Goal: Task Accomplishment & Management: Manage account settings

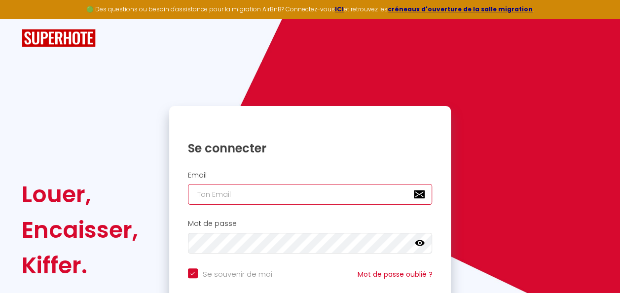
click at [302, 192] on input "email" at bounding box center [310, 194] width 244 height 21
type input "k"
checkbox input "true"
type input "ka"
checkbox input "true"
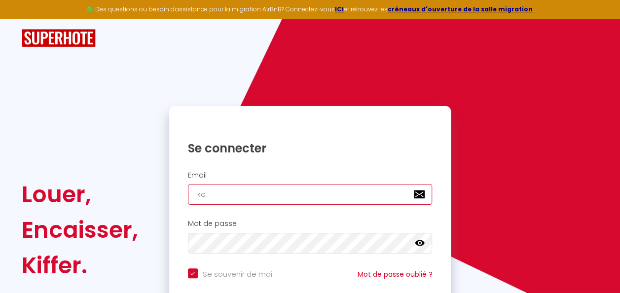
type input "kak"
checkbox input "true"
type input "kaka"
checkbox input "true"
type input "kakai"
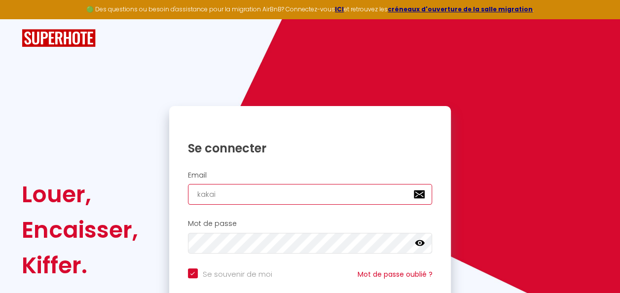
checkbox input "true"
type input "kakail"
checkbox input "true"
type input "kakailo"
checkbox input "true"
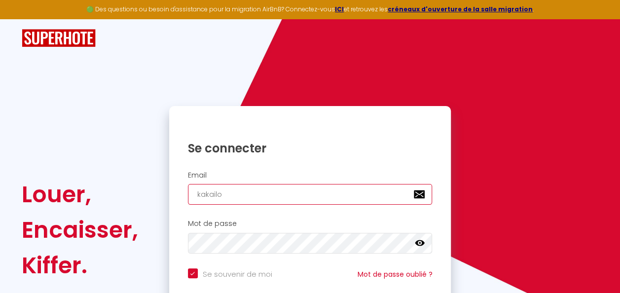
type input "kakail"
checkbox input "true"
type input "kakai"
checkbox input "true"
type input "kaka"
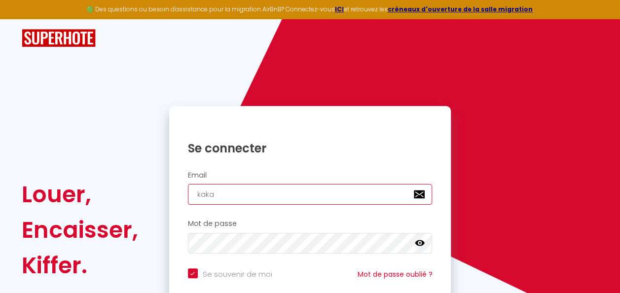
checkbox input "true"
type input "kak"
checkbox input "true"
type input "kaki"
checkbox input "true"
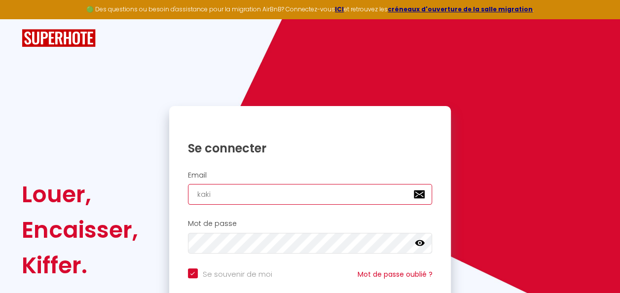
type input "kakil"
checkbox input "true"
type input "kakilo"
checkbox input "true"
type input "kakiloc"
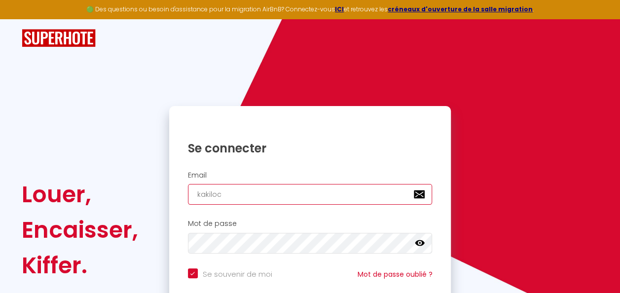
checkbox input "true"
type input "kakiloc@"
checkbox input "true"
type input "kakiloc@h"
checkbox input "true"
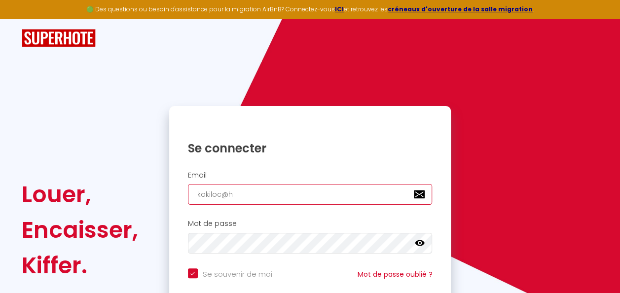
type input "kakiloc@ho"
checkbox input "true"
type input "kakiloc@hot"
checkbox input "true"
type input "kakiloc@hotm"
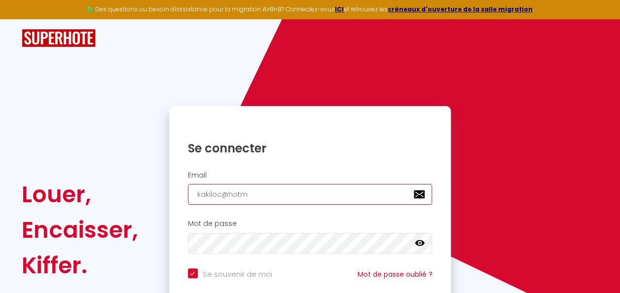
checkbox input "true"
type input "kakiloc@hotma"
checkbox input "true"
type input "kakiloc@hotmai"
checkbox input "true"
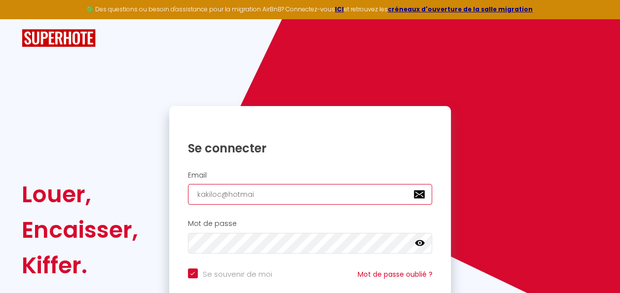
type input "kakiloc@hotmail"
checkbox input "true"
type input "kakiloc@hotmail."
checkbox input "true"
type input "kakiloc@hotmail.c"
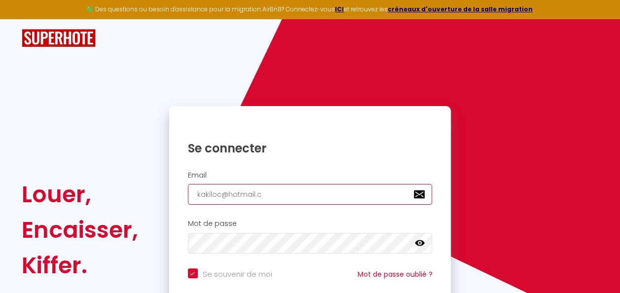
checkbox input "true"
type input "kakiloc@hotmail.co"
checkbox input "true"
type input "[EMAIL_ADDRESS][DOMAIN_NAME]"
checkbox input "true"
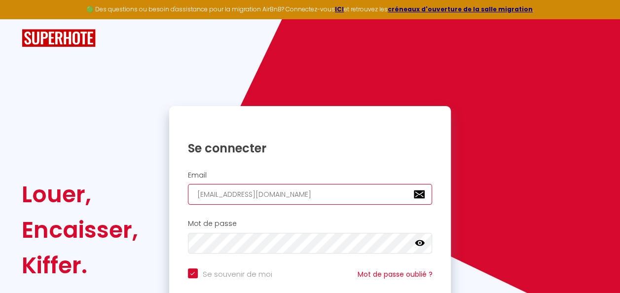
type input "[EMAIL_ADDRESS][DOMAIN_NAME]"
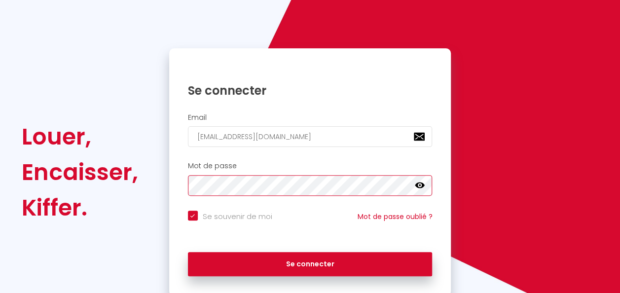
scroll to position [89, 0]
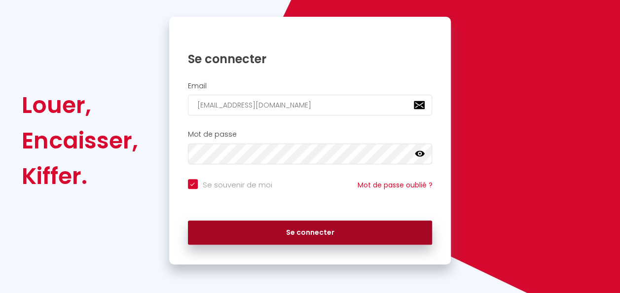
click at [309, 232] on button "Se connecter" at bounding box center [310, 232] width 244 height 25
checkbox input "true"
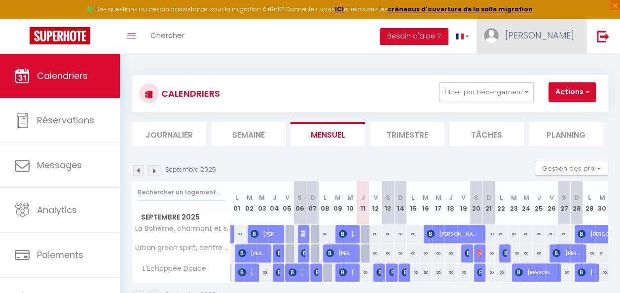
click at [558, 30] on span "[PERSON_NAME]" at bounding box center [539, 35] width 69 height 12
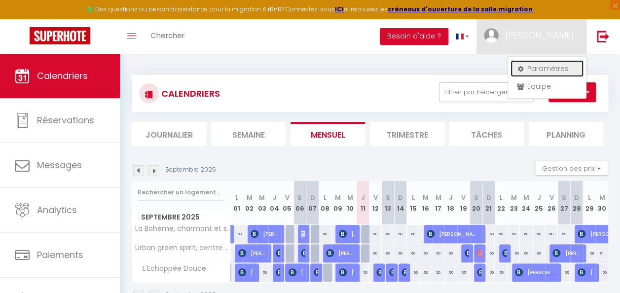
click at [546, 67] on link "Paramètres" at bounding box center [546, 68] width 73 height 17
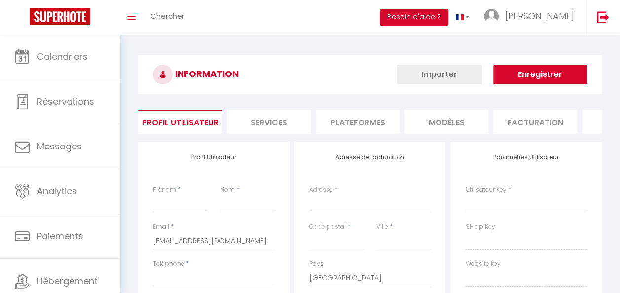
type input "[PERSON_NAME]"
type input "Kakiloc"
type input "[PHONE_NUMBER]"
type input "[STREET_ADDRESS][PERSON_NAME]"
type input "68510"
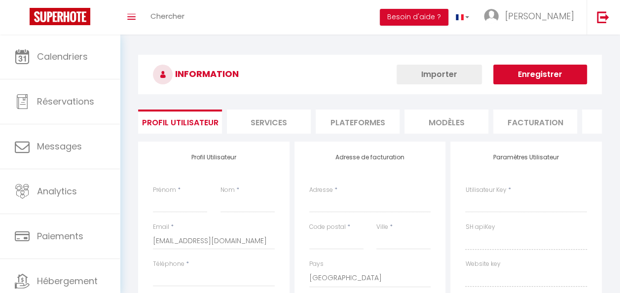
type input "Uffheim"
select select "28"
type input "CHby9FZ6vkAyf9kj6hVq1qMPM"
type input "mhoSTNI37mjOT3zekkeOIwImS"
type input "[URL][DOMAIN_NAME]"
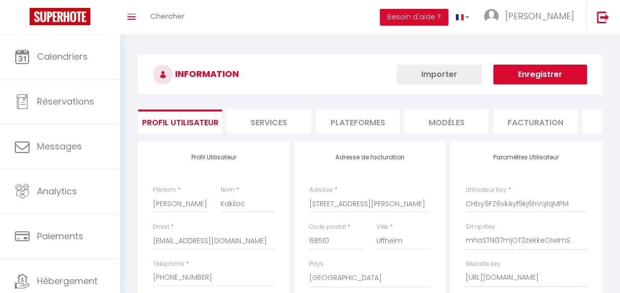
select select "fr"
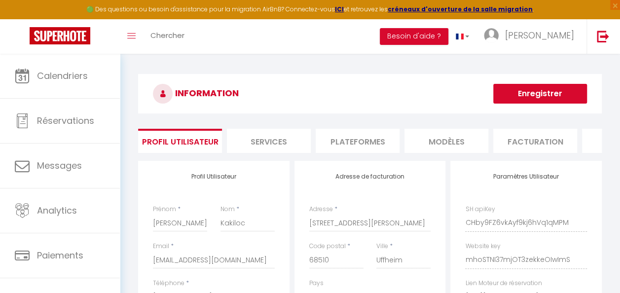
click at [381, 139] on li "Plateformes" at bounding box center [357, 141] width 84 height 24
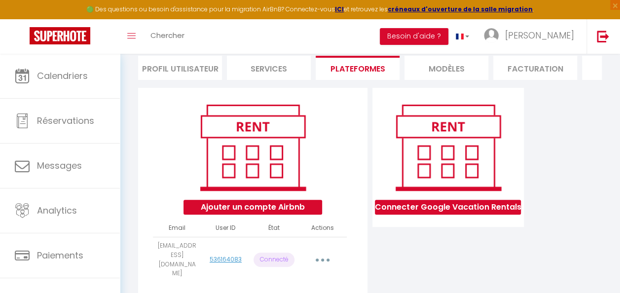
scroll to position [104, 0]
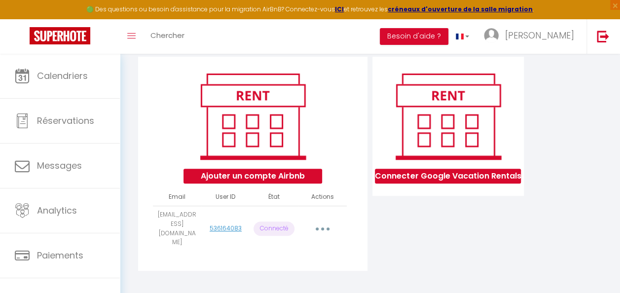
click at [318, 224] on button "button" at bounding box center [322, 228] width 26 height 19
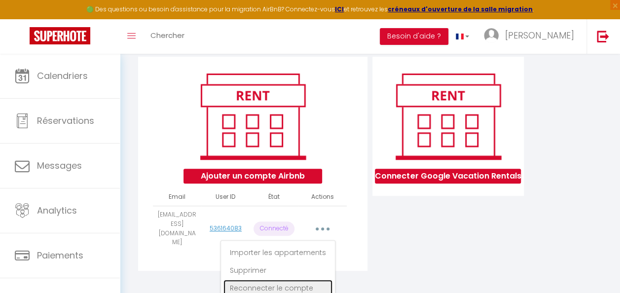
click at [287, 284] on link "Reconnecter le compte" at bounding box center [277, 287] width 109 height 17
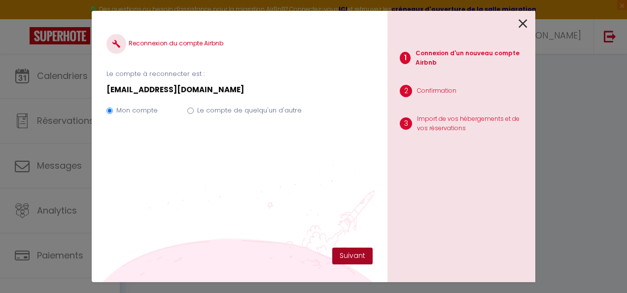
click at [361, 252] on button "Suivant" at bounding box center [352, 255] width 40 height 17
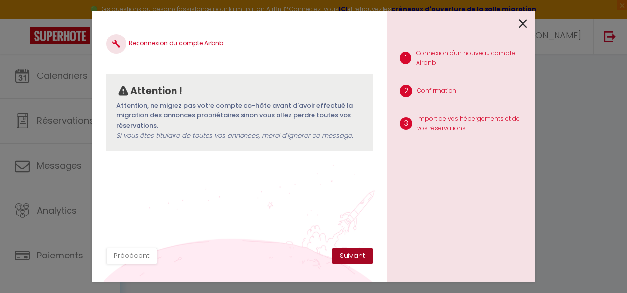
click at [361, 252] on button "Suivant" at bounding box center [352, 255] width 40 height 17
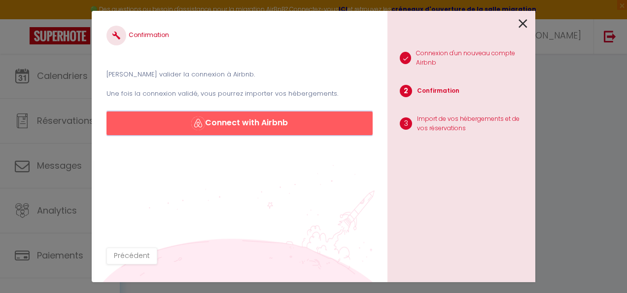
click at [242, 125] on button "Connect with Airbnb" at bounding box center [239, 123] width 266 height 24
click at [525, 23] on icon at bounding box center [523, 23] width 9 height 15
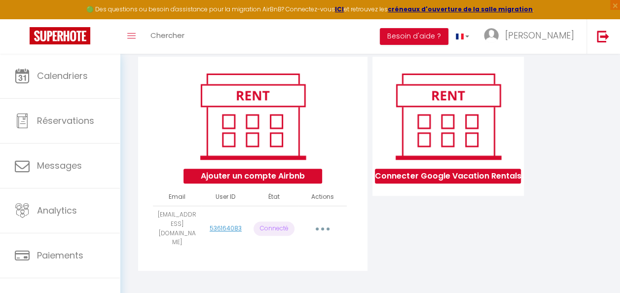
scroll to position [0, 0]
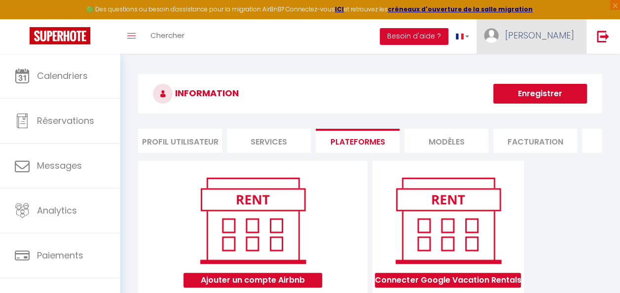
click at [564, 40] on span "[PERSON_NAME]" at bounding box center [539, 35] width 69 height 12
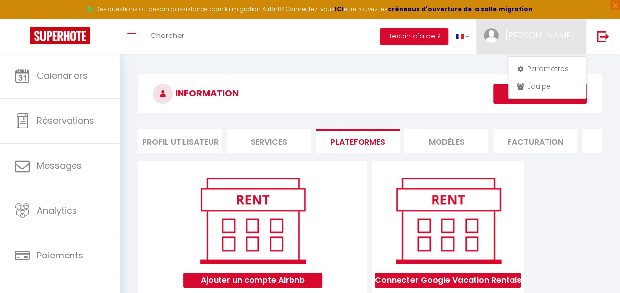
click at [367, 137] on li "Plateformes" at bounding box center [357, 141] width 84 height 24
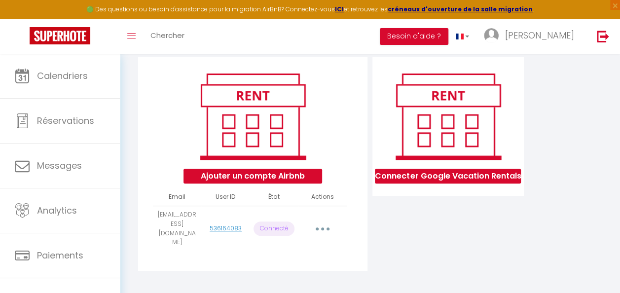
scroll to position [53, 0]
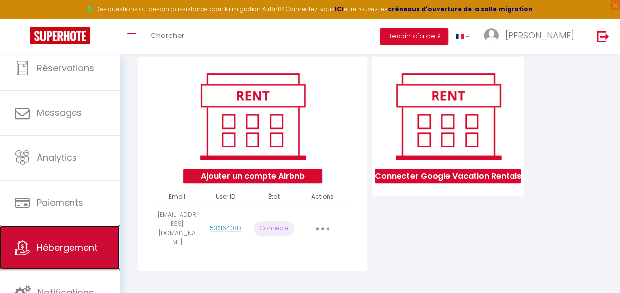
click at [84, 245] on span "Hébergement" at bounding box center [67, 247] width 61 height 12
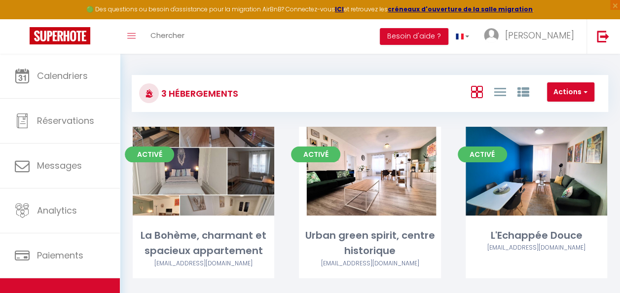
scroll to position [52, 0]
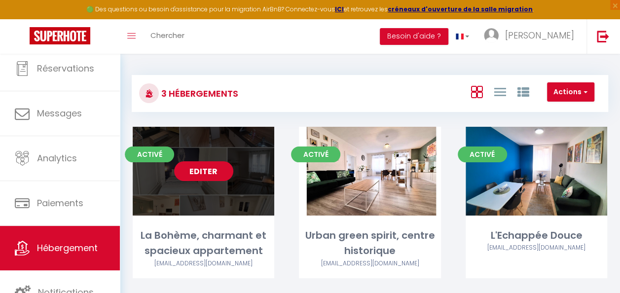
click at [201, 174] on link "Editer" at bounding box center [203, 171] width 59 height 20
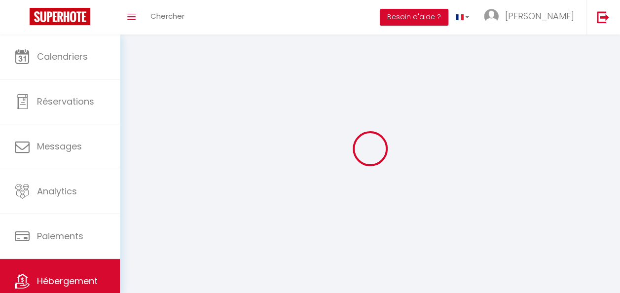
select select "1"
select select
select select "28"
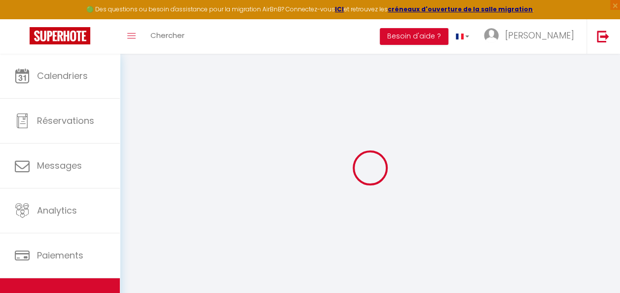
select select
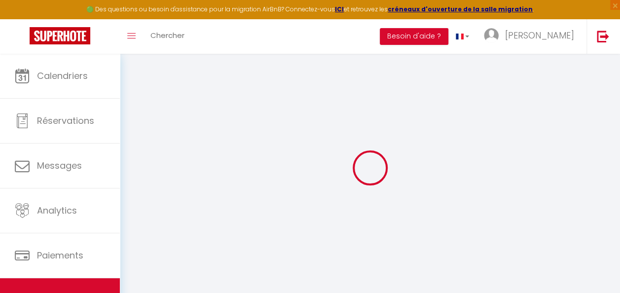
select select
checkbox input "false"
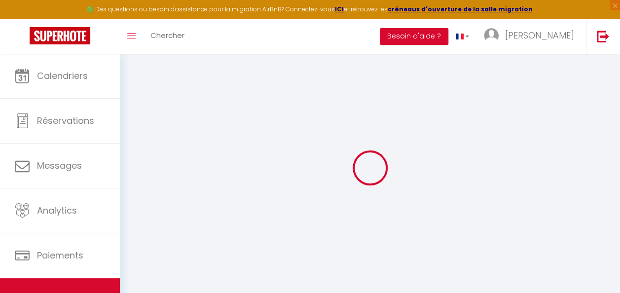
select select
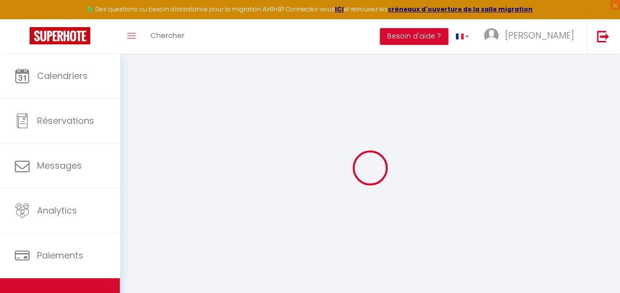
select select
checkbox input "false"
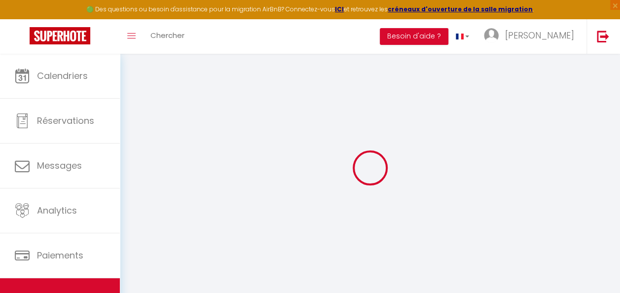
checkbox input "false"
select select
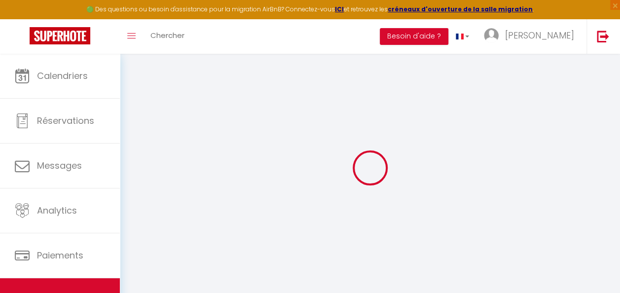
select select
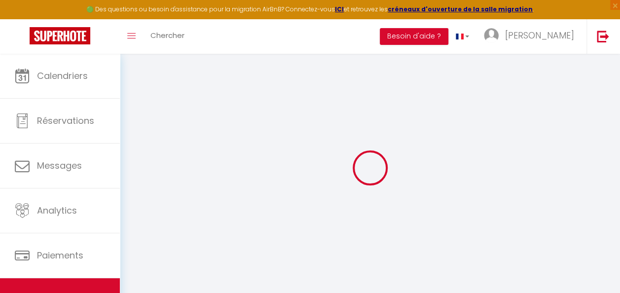
checkbox input "false"
select select
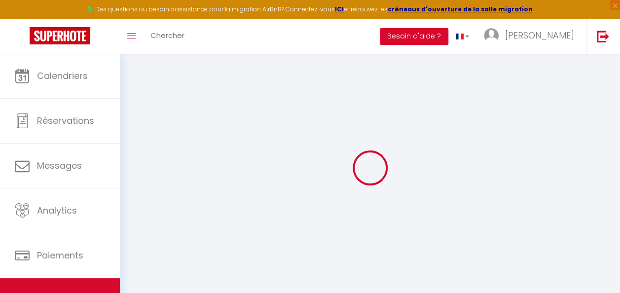
select select
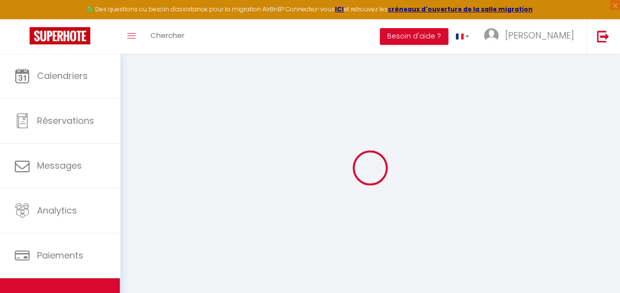
select select
checkbox input "false"
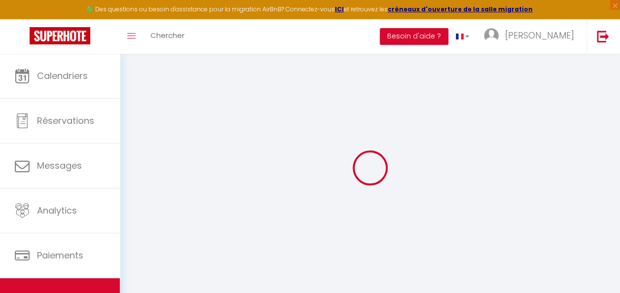
checkbox input "false"
select select
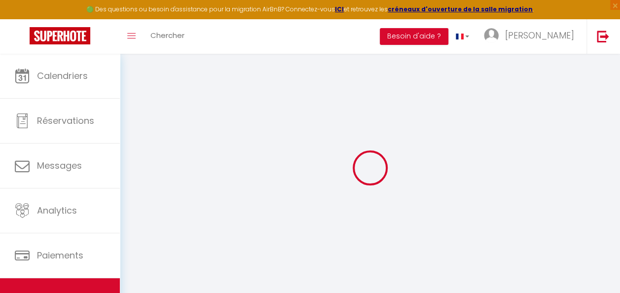
select select
checkbox input "false"
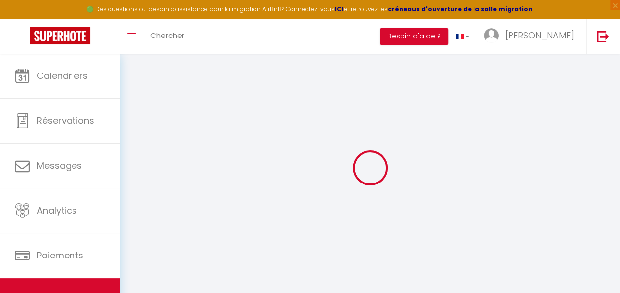
checkbox input "false"
select select
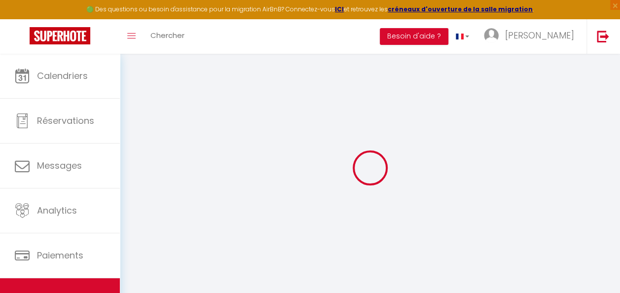
type input "La Bohème, charmant et spacieux appartement"
type input "[PERSON_NAME]"
select select "2"
type input "50"
type input "6"
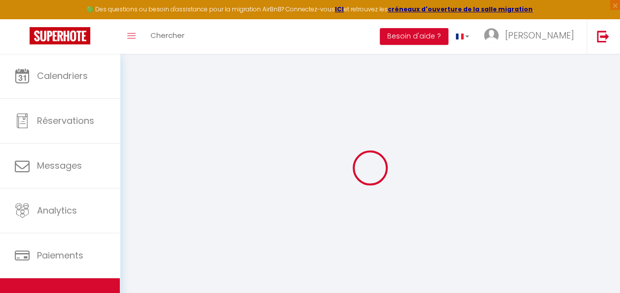
type input "50"
type input "5.5"
type input "4.4"
type input "300"
select select
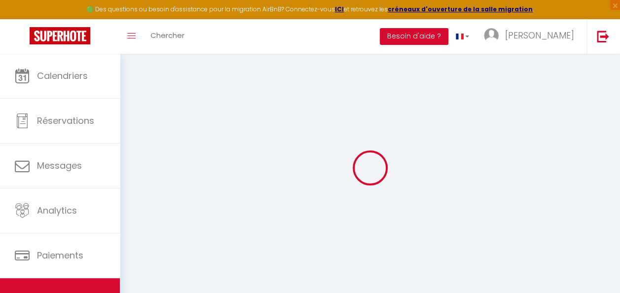
select select
type input "5 Rue de l'Arsenal"
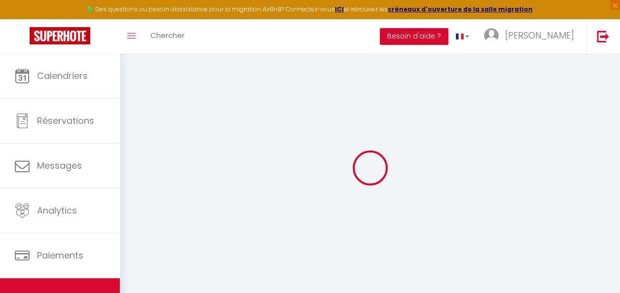
type input "68100"
type input "Mulhouse"
type input "[EMAIL_ADDRESS][DOMAIN_NAME]"
select select "12119"
checkbox input "false"
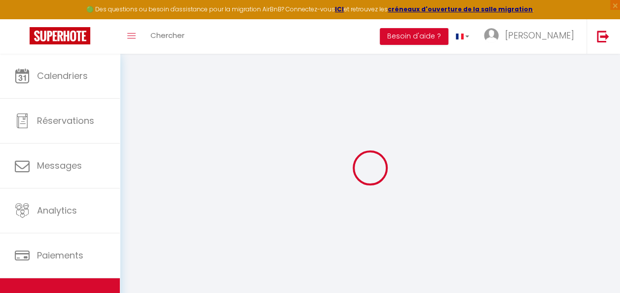
checkbox input "false"
radio input "true"
type input "0"
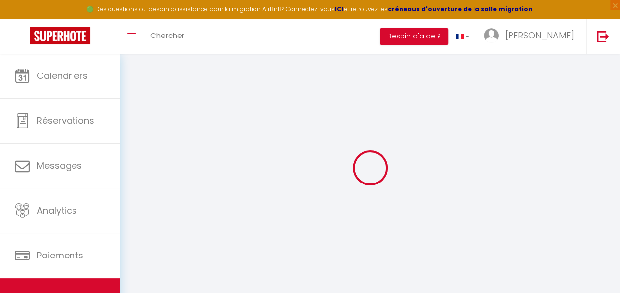
type input "0"
select select
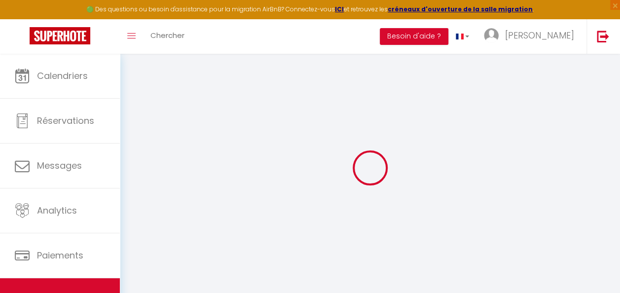
select select
checkbox input "false"
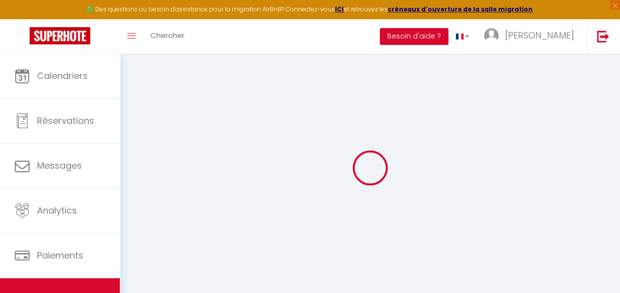
checkbox input "false"
select select
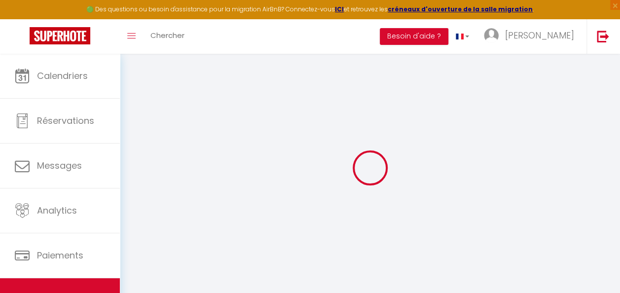
select select
checkbox input "false"
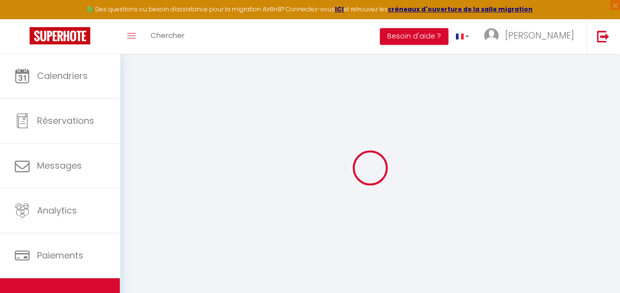
checkbox input "false"
select select
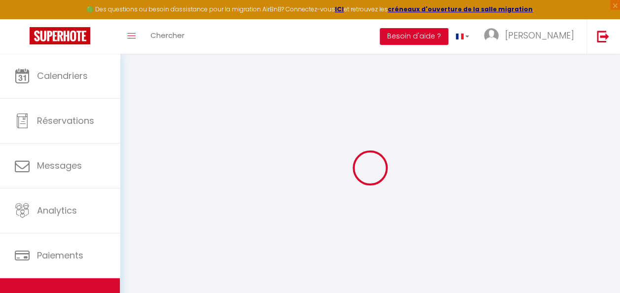
select select
checkbox input "false"
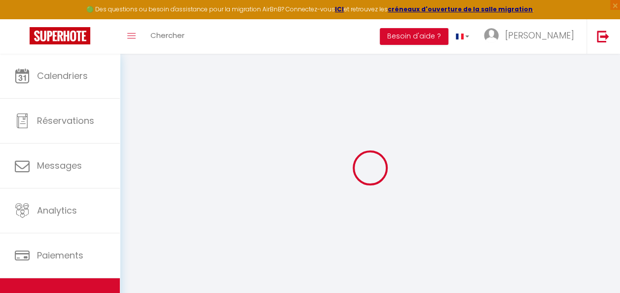
checkbox input "false"
select select "16:00"
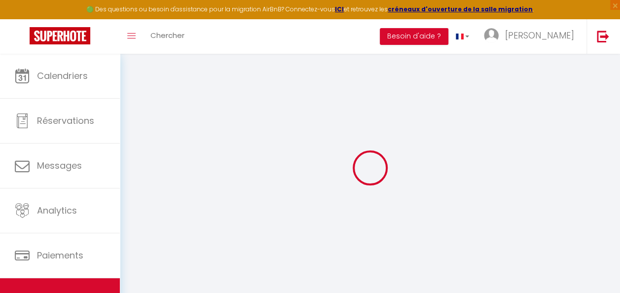
select select
select select "10:00"
select select "15"
select select
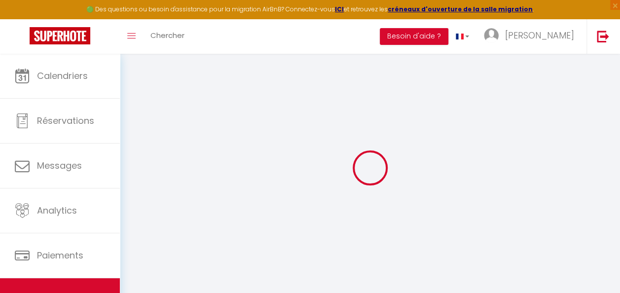
checkbox input "false"
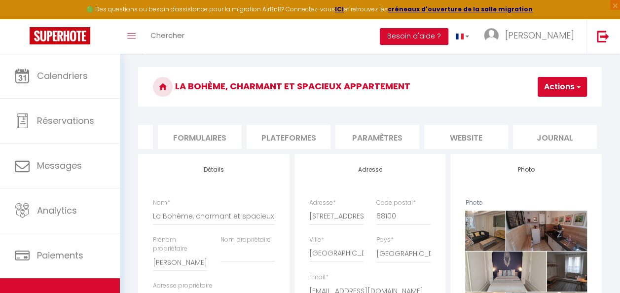
scroll to position [27, 0]
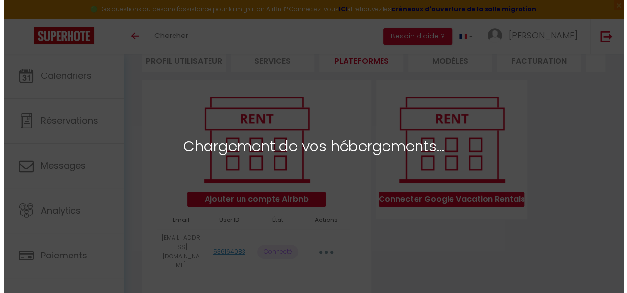
scroll to position [81, 0]
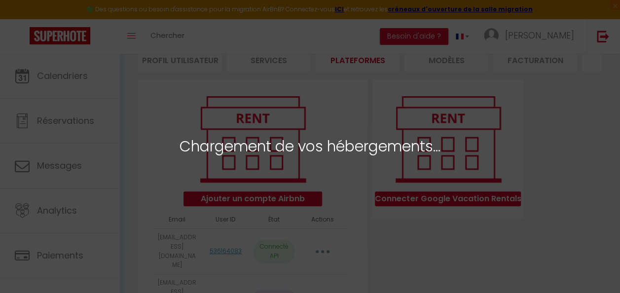
select select "58953"
select select "58954"
select select "67893"
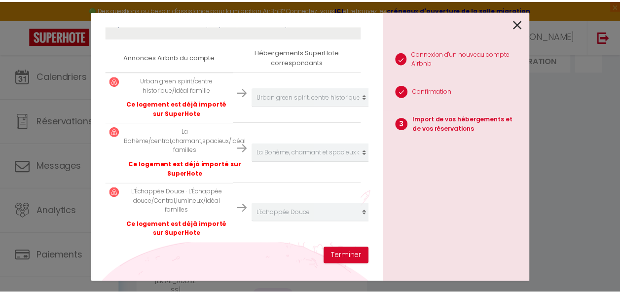
scroll to position [166, 0]
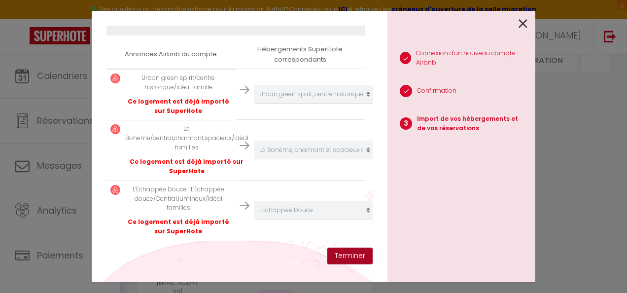
click at [350, 257] on button "Terminer" at bounding box center [349, 255] width 45 height 17
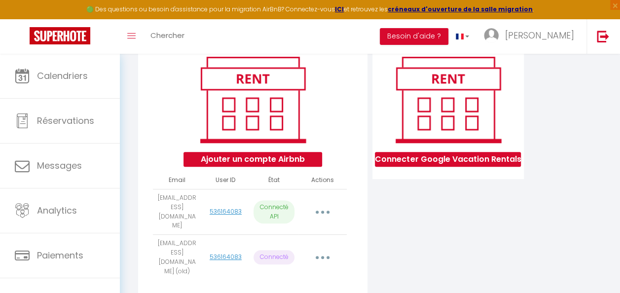
scroll to position [122, 0]
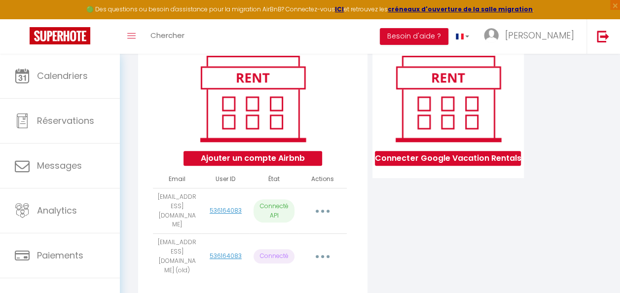
click at [323, 247] on button "button" at bounding box center [322, 256] width 26 height 19
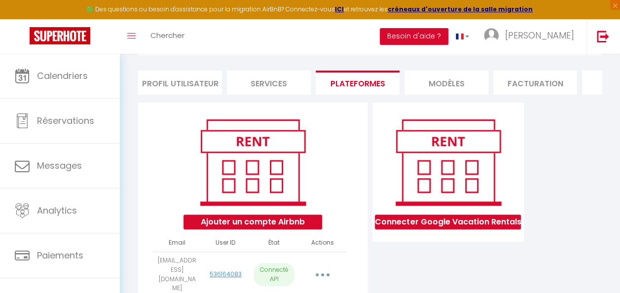
scroll to position [145, 0]
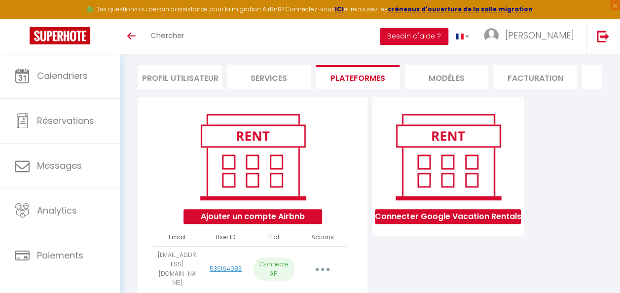
scroll to position [63, 0]
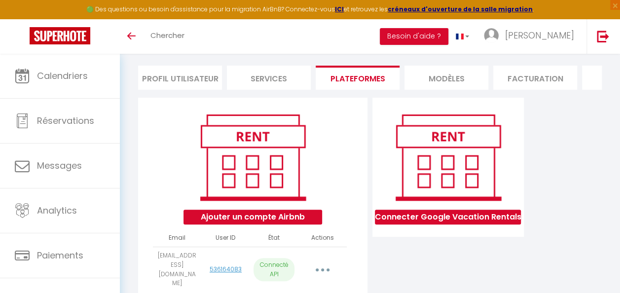
click at [260, 83] on li "Services" at bounding box center [269, 78] width 84 height 24
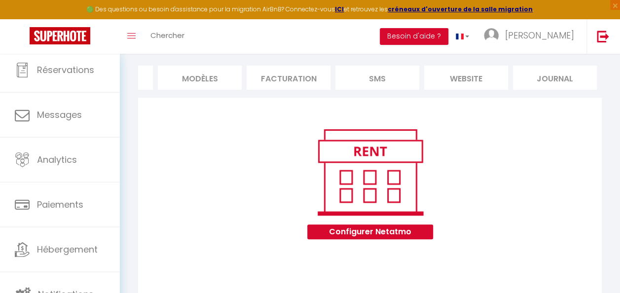
scroll to position [39, 0]
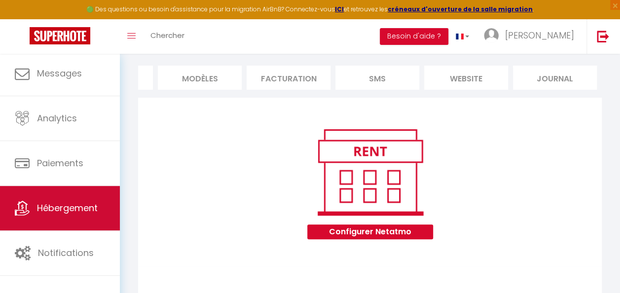
click at [69, 202] on span "Hébergement" at bounding box center [67, 208] width 61 height 12
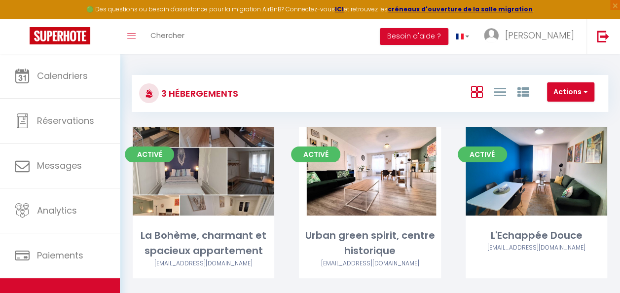
scroll to position [54, 0]
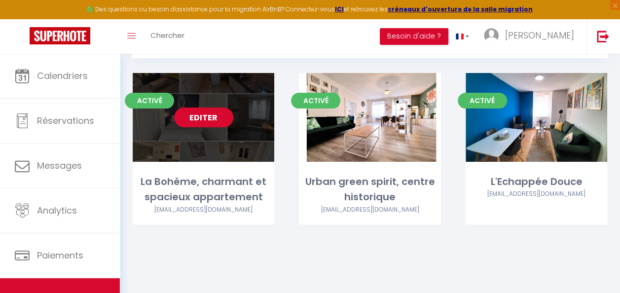
click at [210, 109] on link "Editer" at bounding box center [203, 117] width 59 height 20
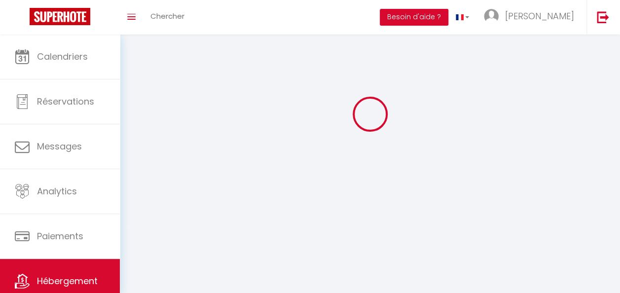
select select "1"
select select
select select "28"
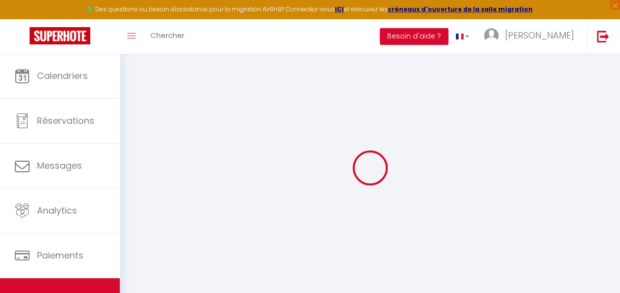
select select
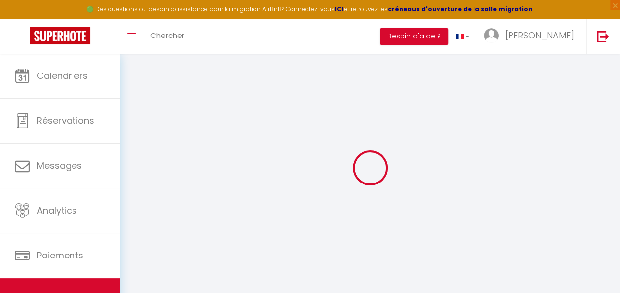
select select
checkbox input "false"
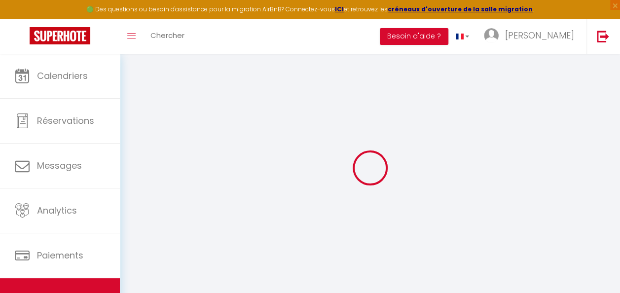
select select
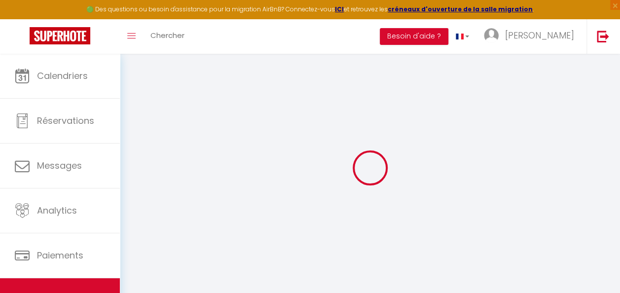
select select
checkbox input "false"
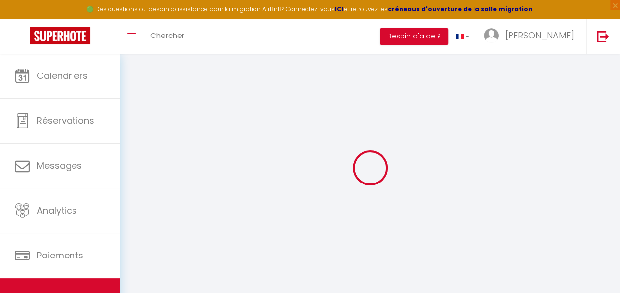
checkbox input "false"
select select
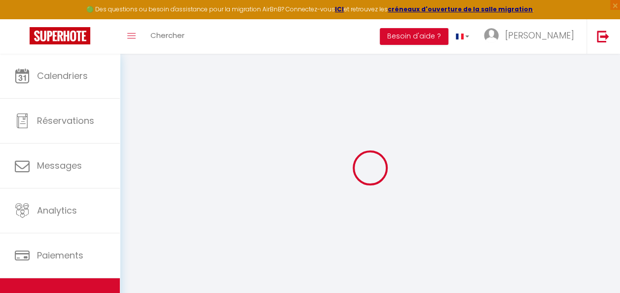
select select
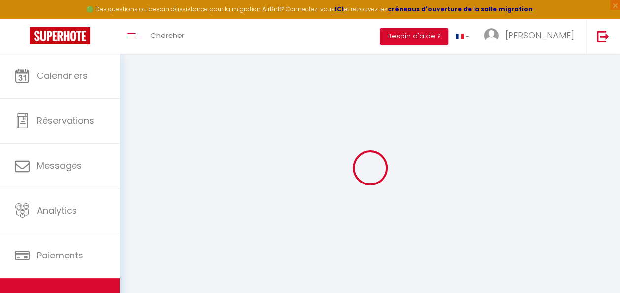
checkbox input "false"
select select
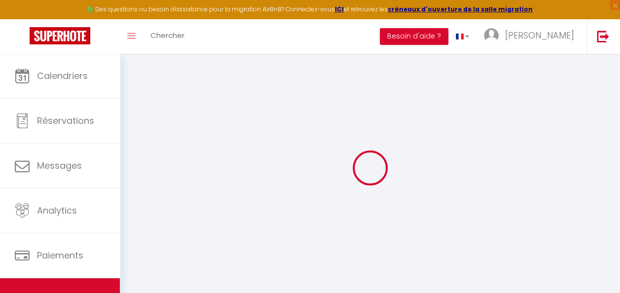
select select
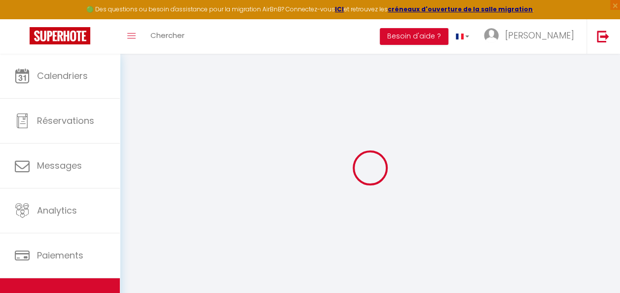
select select
checkbox input "false"
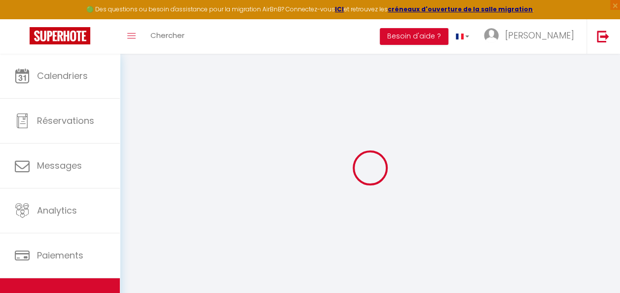
checkbox input "false"
select select
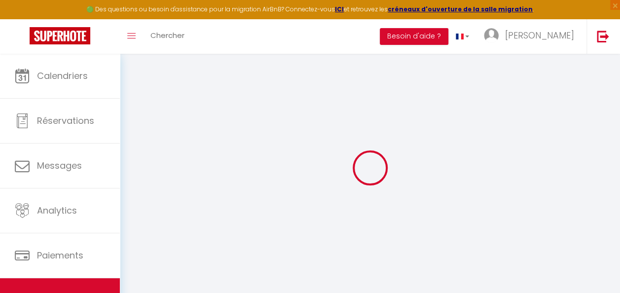
select select
checkbox input "false"
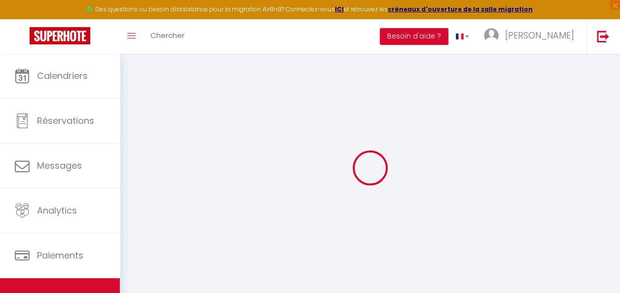
checkbox input "false"
select select
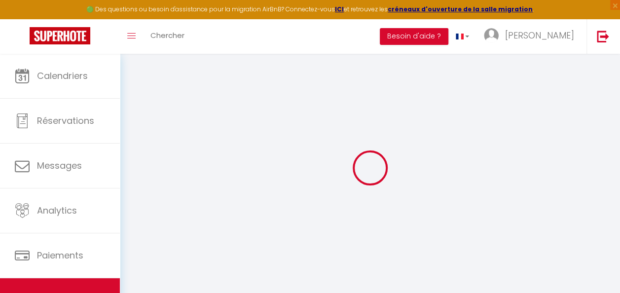
type input "La Bohème, charmant et spacieux appartement"
type input "[PERSON_NAME]"
select select "2"
type input "50"
type input "6"
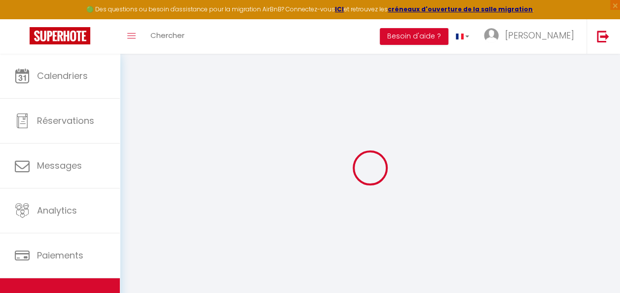
type input "50"
type input "5.5"
type input "4.4"
type input "300"
select select
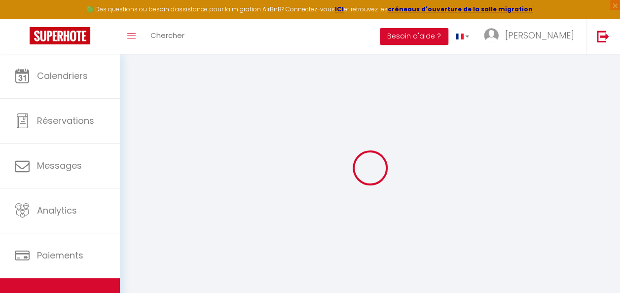
select select
type input "5 Rue de l'Arsenal"
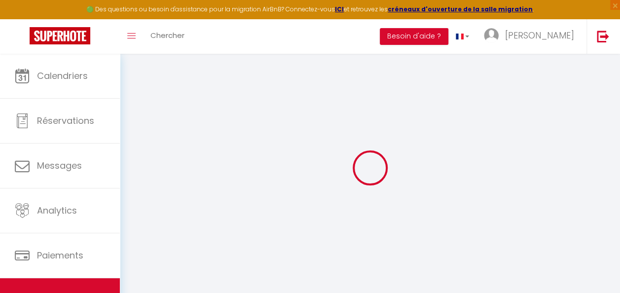
type input "68100"
type input "Mulhouse"
type input "[EMAIL_ADDRESS][DOMAIN_NAME]"
select select "12119"
checkbox input "false"
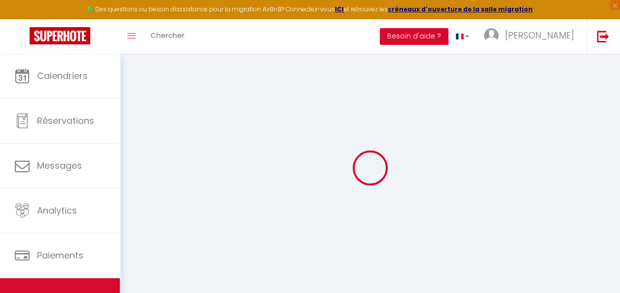
checkbox input "false"
radio input "true"
type input "0"
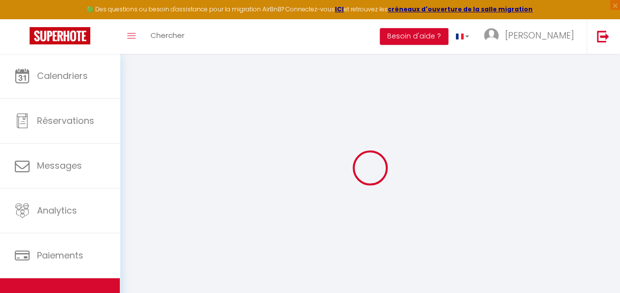
type input "0"
select select
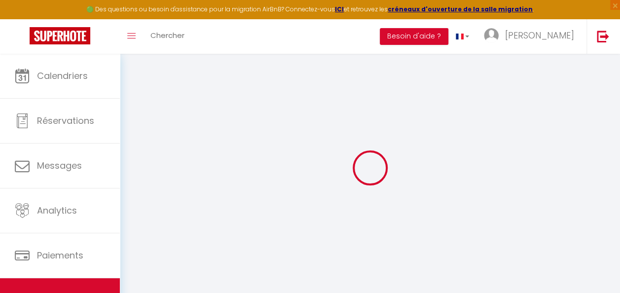
select select
checkbox input "false"
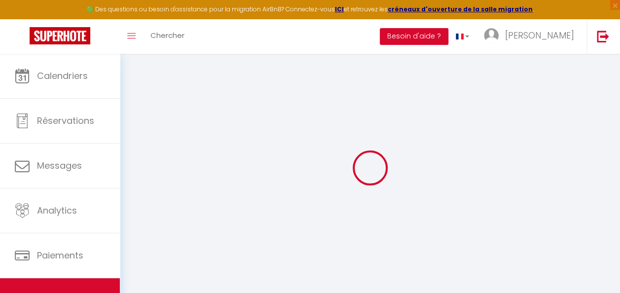
checkbox input "false"
select select
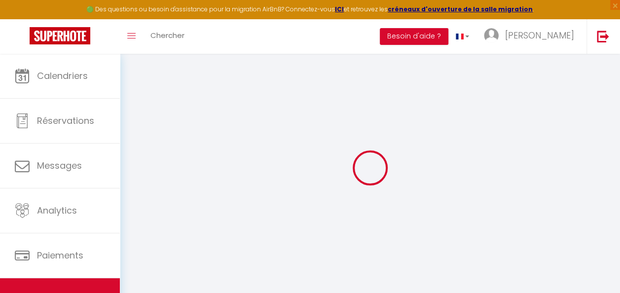
select select
checkbox input "false"
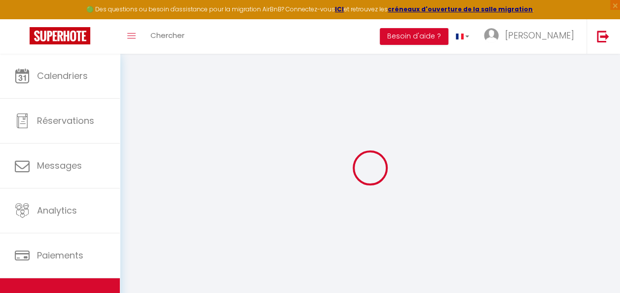
checkbox input "false"
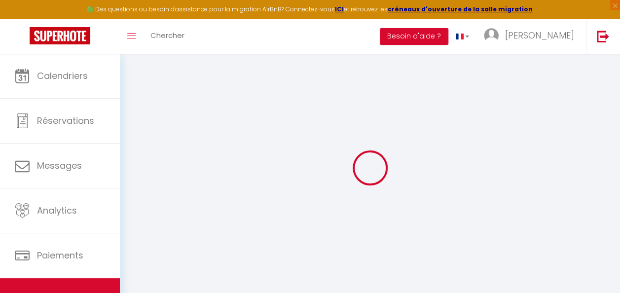
select select "16:00"
select select
select select "10:00"
select select "15"
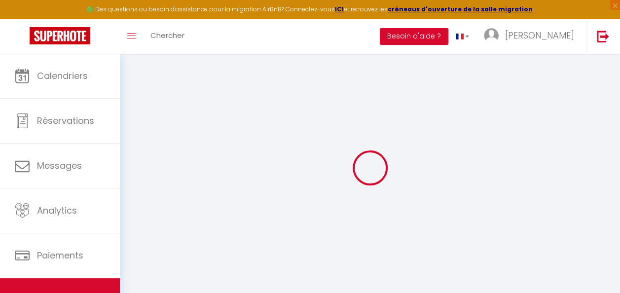
select select
checkbox input "false"
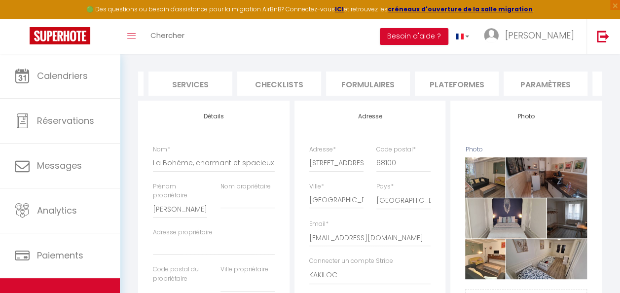
scroll to position [0, 259]
click at [451, 81] on li "Plateformes" at bounding box center [453, 83] width 84 height 24
select select
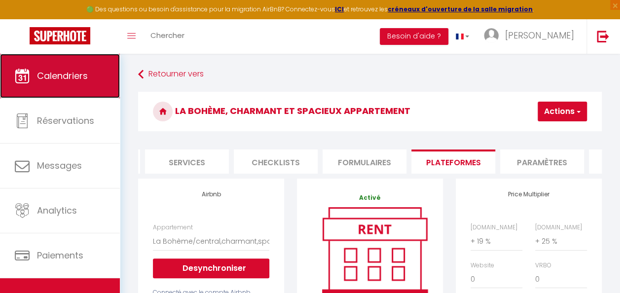
click at [63, 80] on span "Calendriers" at bounding box center [62, 75] width 51 height 12
